Goal: Task Accomplishment & Management: Use online tool/utility

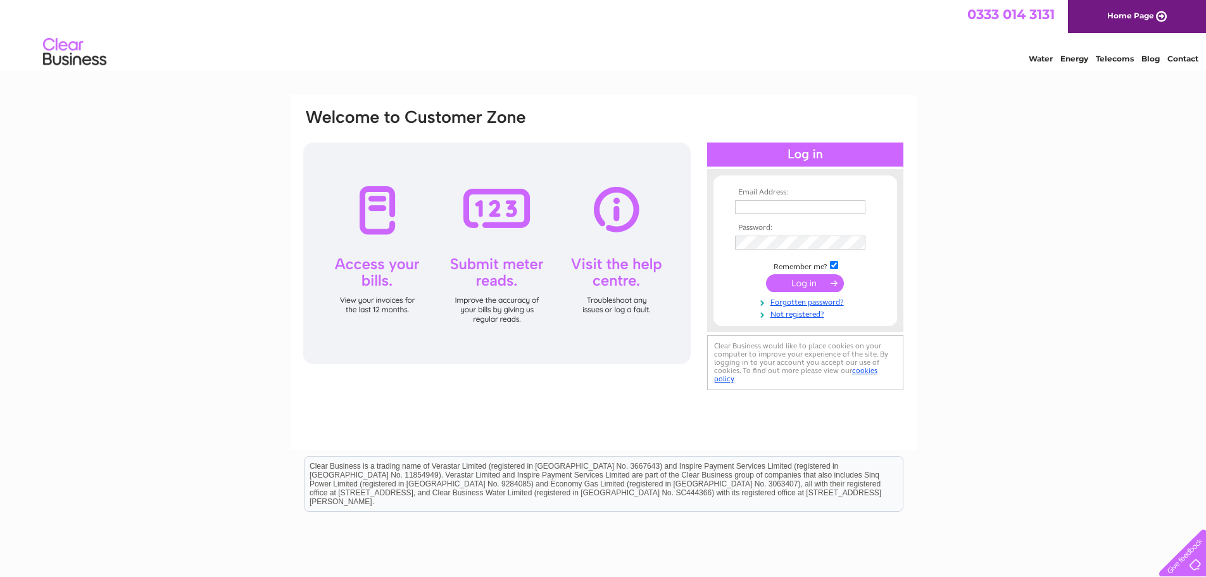
type input "james.ward@jwfabrication.co.uk"
click at [812, 280] on input "submit" at bounding box center [805, 283] width 78 height 18
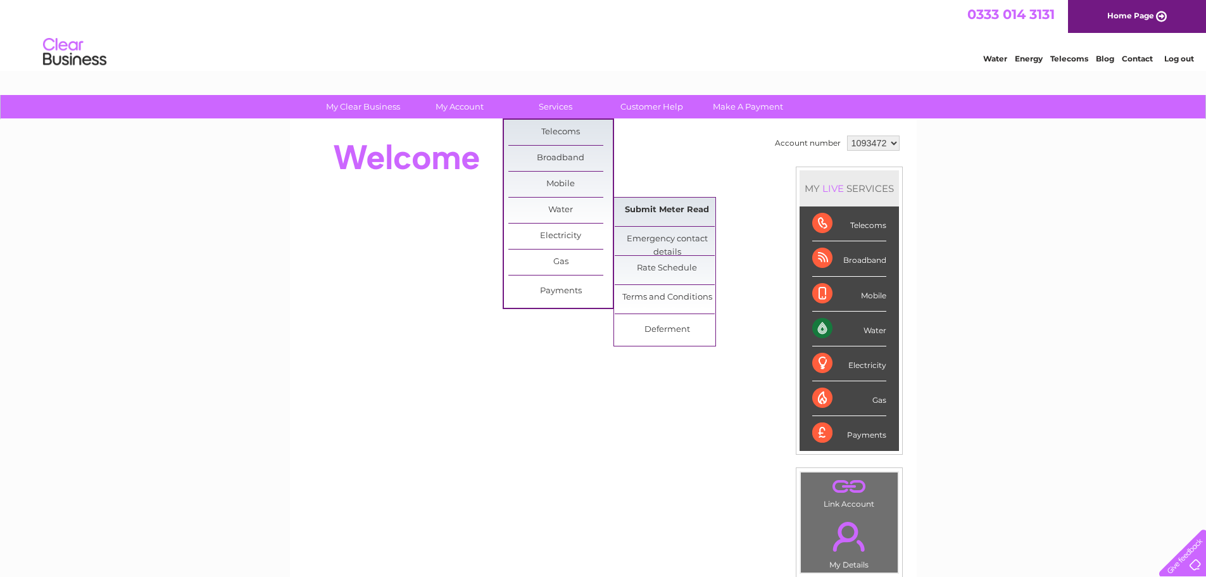
click at [640, 215] on link "Submit Meter Read" at bounding box center [667, 210] width 104 height 25
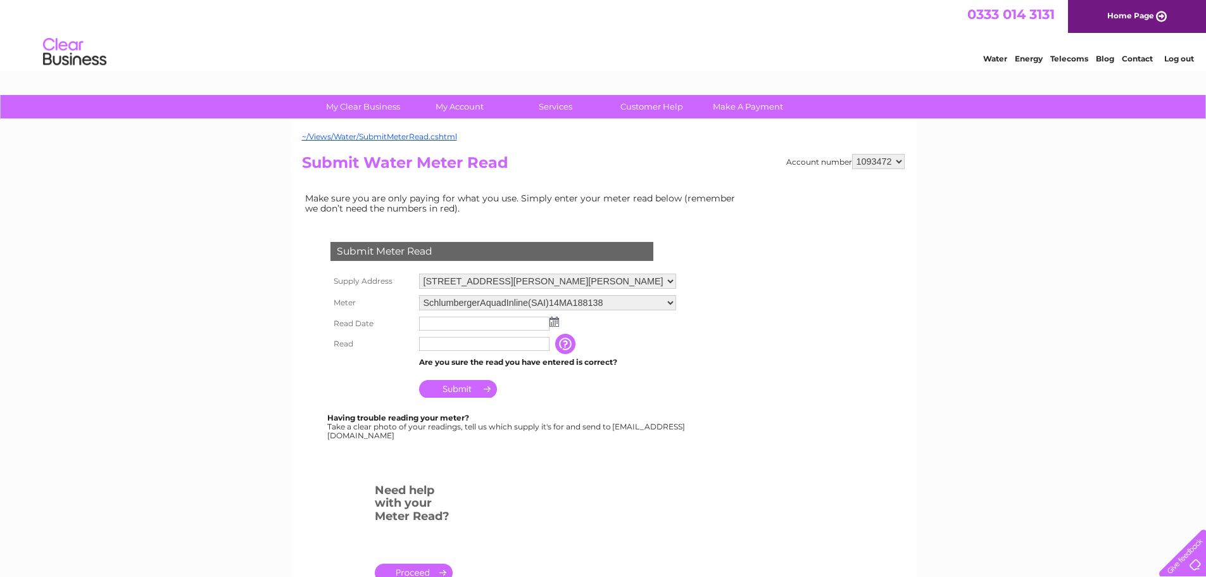
click at [499, 322] on input "text" at bounding box center [484, 324] width 130 height 14
click at [553, 327] on td at bounding box center [547, 323] width 263 height 20
click at [553, 325] on img at bounding box center [554, 322] width 9 height 10
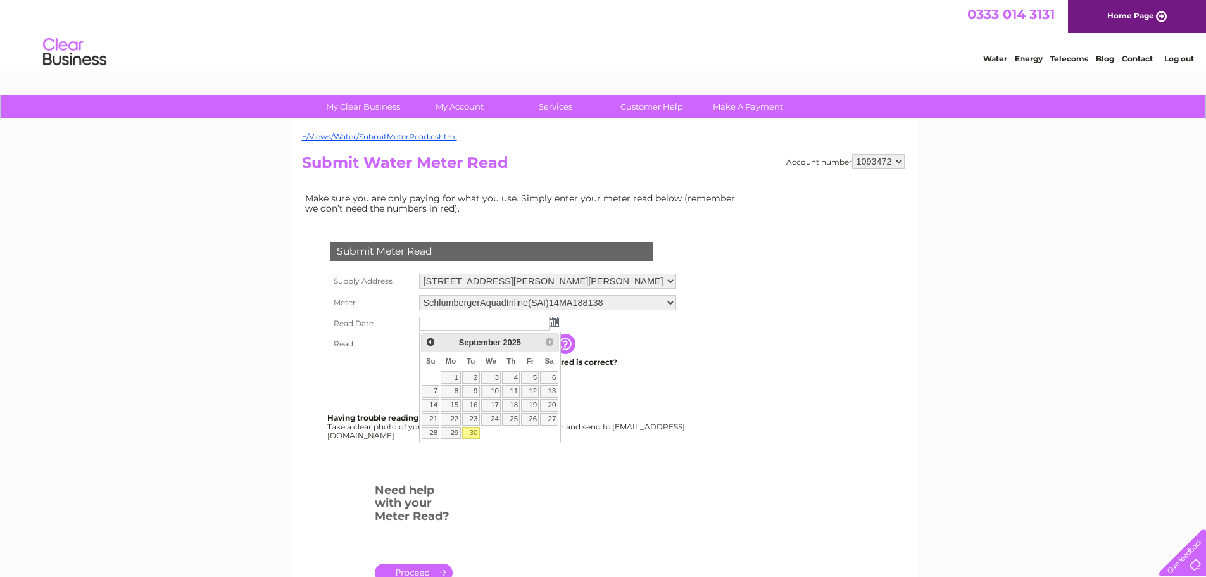
click at [470, 434] on link "30" at bounding box center [471, 433] width 18 height 13
type input "2025/09/30"
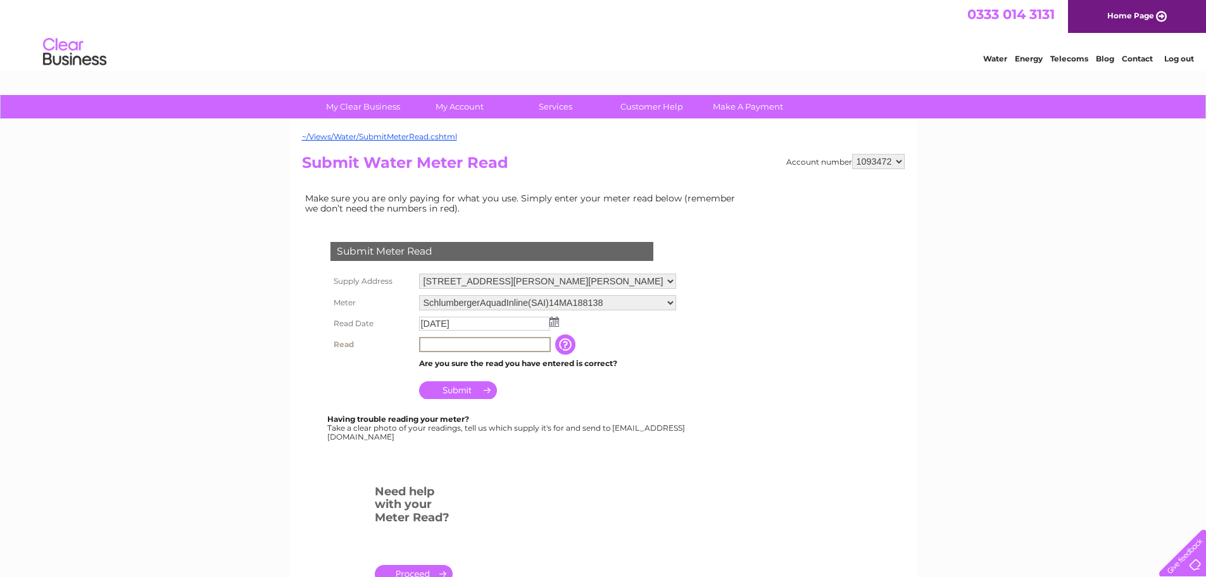
click at [463, 343] on input "text" at bounding box center [485, 344] width 132 height 15
type input "00136"
click at [461, 383] on input "Submit" at bounding box center [458, 390] width 78 height 18
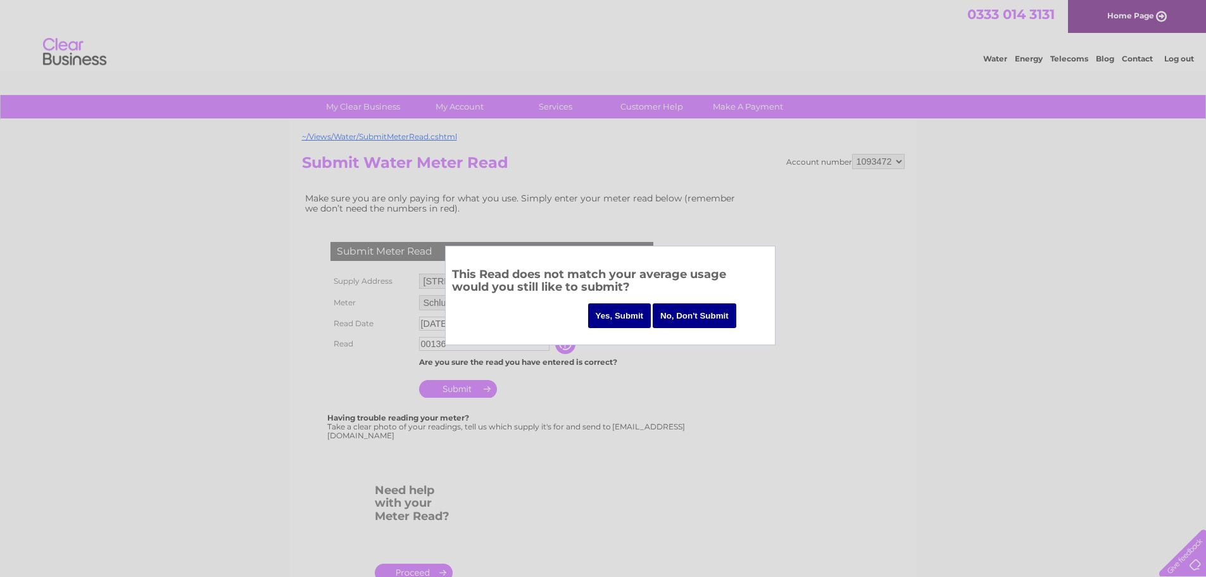
click at [626, 312] on input "Yes, Submit" at bounding box center [619, 315] width 63 height 25
